Goal: Task Accomplishment & Management: Complete application form

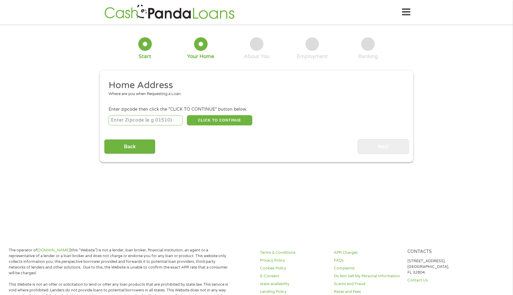
click at [159, 124] on input "number" at bounding box center [146, 120] width 74 height 10
type input "64137"
select select "[US_STATE]"
click at [216, 118] on button "CLICK TO CONTINUE" at bounding box center [219, 120] width 65 height 10
type input "64137"
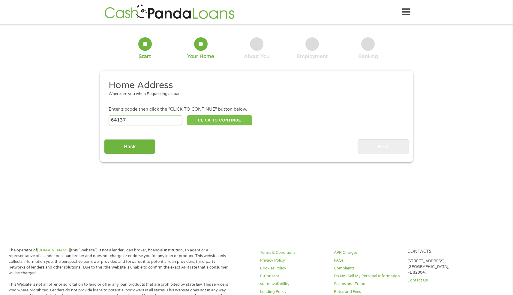
type input "[US_STATE][GEOGRAPHIC_DATA]"
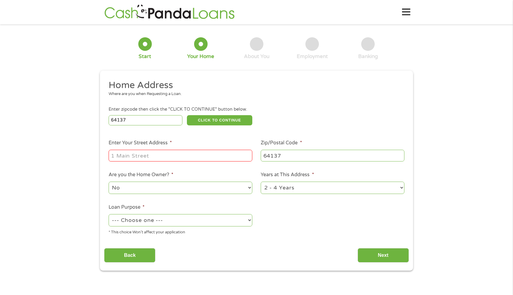
click at [183, 156] on input "Enter Your Street Address *" at bounding box center [181, 155] width 144 height 11
type input "[STREET_ADDRESS]"
click at [181, 190] on select "No Yes" at bounding box center [181, 187] width 144 height 12
click at [225, 222] on select "--- Choose one --- Pay Bills Debt Consolidation Home Improvement Major Purchase…" at bounding box center [181, 220] width 144 height 12
select select "paybills"
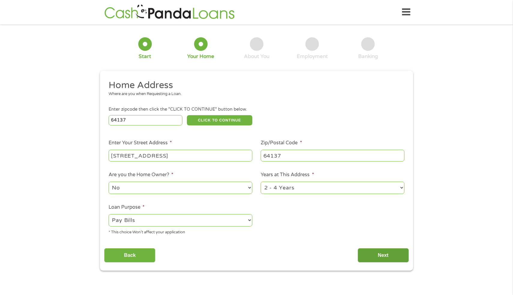
click at [372, 252] on input "Next" at bounding box center [383, 255] width 51 height 15
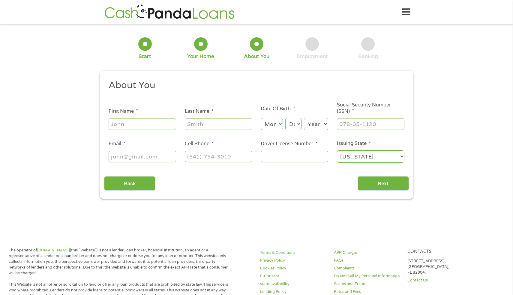
click at [167, 126] on input "First Name *" at bounding box center [143, 123] width 68 height 11
type input "[PERSON_NAME]"
type input "[EMAIL_ADDRESS][DOMAIN_NAME]"
type input "[PHONE_NUMBER]"
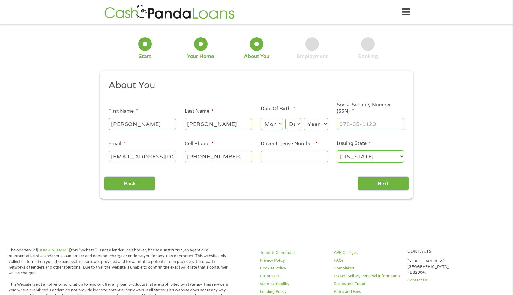
click at [280, 119] on select "Month 1 2 3 4 5 6 7 8 9 10 11 12" at bounding box center [272, 124] width 22 height 12
select select "12"
click at [294, 124] on select "Day 1 2 3 4 5 6 7 8 9 10 11 12 13 14 15 16 17 18 19 20 21 22 23 24 25 26 27 28 …" at bounding box center [293, 124] width 16 height 12
select select "16"
click at [322, 125] on select "Year [DATE] 2006 2005 2004 2003 2002 2001 2000 1999 1998 1997 1996 1995 1994 19…" at bounding box center [316, 124] width 24 height 12
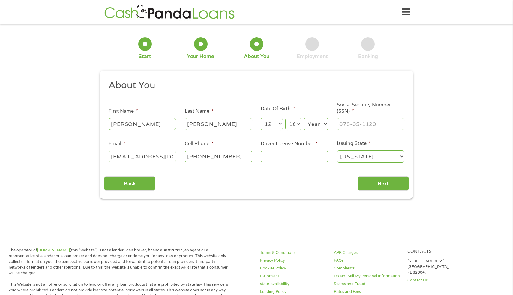
select select "1986"
click at [368, 126] on input "___-__-____" at bounding box center [371, 123] width 68 height 11
type input "498-92-5138"
click at [298, 159] on input "Driver License Number *" at bounding box center [295, 155] width 68 height 11
type input "u125095008"
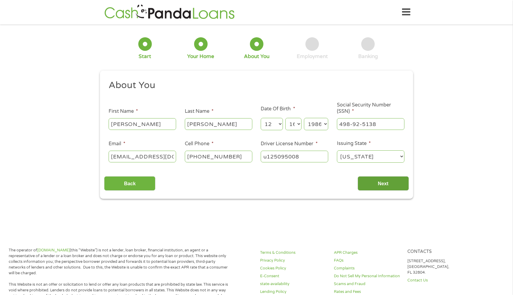
click at [372, 183] on input "Next" at bounding box center [383, 183] width 51 height 15
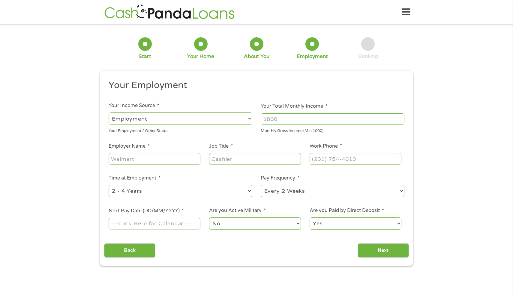
click at [167, 121] on select "--- Choose one --- Employment [DEMOGRAPHIC_DATA] Benefits" at bounding box center [181, 118] width 144 height 12
click at [270, 115] on input "Your Total Monthly Income *" at bounding box center [333, 118] width 144 height 11
type input "4"
type input "6700"
click at [164, 159] on input "Employer Name *" at bounding box center [155, 158] width 92 height 11
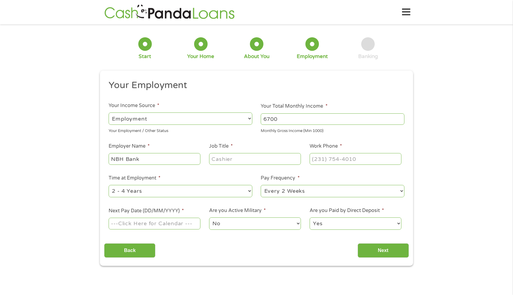
type input "NBH Bank"
click at [213, 160] on input "Job Title *" at bounding box center [255, 158] width 92 height 11
type input "t"
type input "Treasury Management"
click at [321, 159] on input "(___) ___-____" at bounding box center [356, 158] width 92 height 11
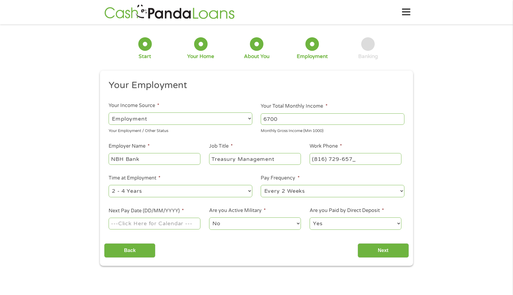
type input "[PHONE_NUMBER]"
click at [201, 173] on ul "Your Employment Your Income Source * --- Choose one --- Employment [DEMOGRAPHIC…" at bounding box center [256, 157] width 305 height 156
click at [199, 189] on select "--- Choose one --- 1 Year or less 1 - 2 Years 2 - 4 Years Over 4 Years" at bounding box center [181, 191] width 144 height 12
select select "24months"
click at [166, 227] on input "Next Pay Date (DD/MM/YYYY) *" at bounding box center [155, 222] width 92 height 11
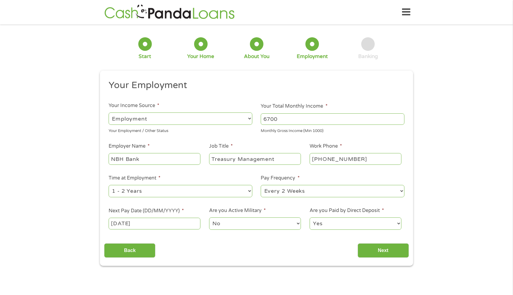
click at [146, 217] on input "[DATE]" at bounding box center [155, 222] width 92 height 11
type input "[DATE]"
click at [368, 249] on input "Next" at bounding box center [383, 250] width 51 height 15
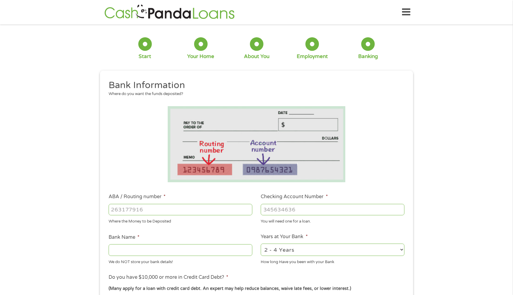
click at [162, 212] on input "ABA / Routing number *" at bounding box center [181, 209] width 144 height 11
click at [189, 209] on input "ABA / Routing number *" at bounding box center [181, 209] width 144 height 11
type input "031101279"
type input "THE BANCORP BANK"
type input "031101279"
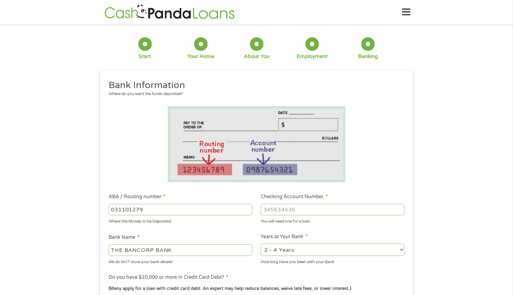
click at [302, 208] on input "Checking Account Number *" at bounding box center [333, 209] width 144 height 11
type input "169156646500"
click at [153, 167] on li at bounding box center [256, 144] width 305 height 76
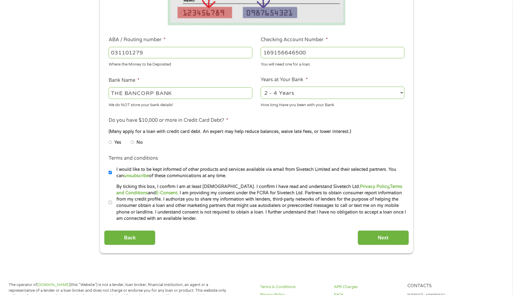
scroll to position [168, 0]
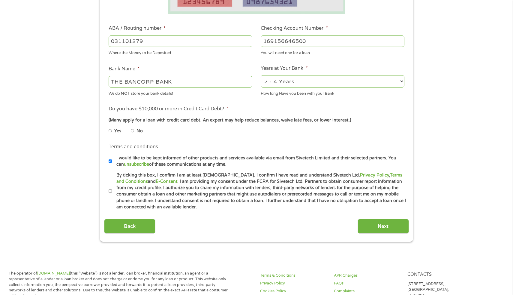
click at [133, 130] on input "No" at bounding box center [133, 131] width 4 height 10
radio input "true"
click at [110, 193] on input "By ticking this box, I confirm I am at least [DEMOGRAPHIC_DATA]. I confirm I ha…" at bounding box center [111, 191] width 4 height 10
checkbox input "true"
click at [388, 228] on input "Next" at bounding box center [383, 226] width 51 height 15
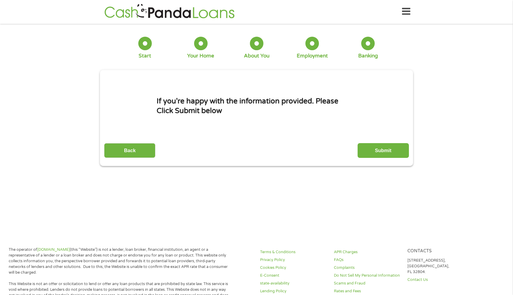
scroll to position [0, 0]
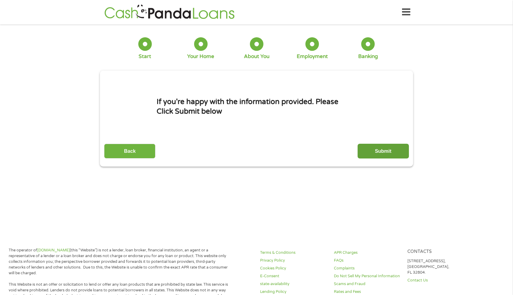
click at [371, 154] on input "Submit" at bounding box center [383, 150] width 51 height 15
